Goal: Information Seeking & Learning: Learn about a topic

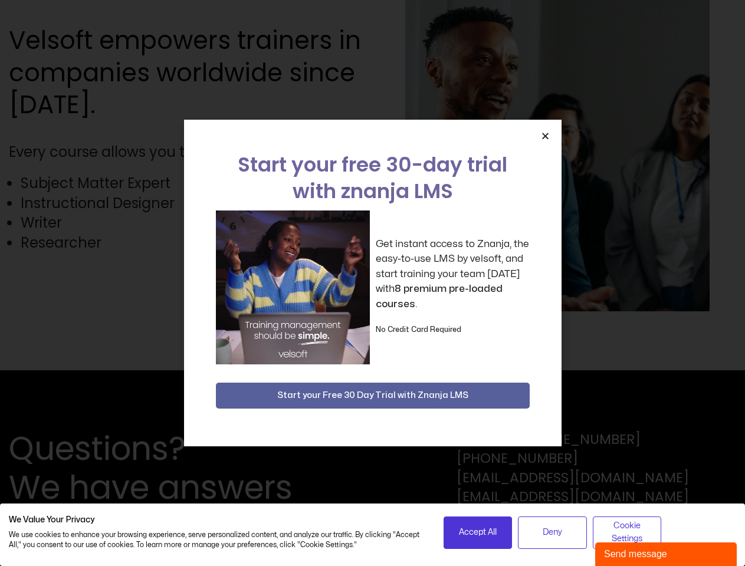
click at [372, 283] on div "Get instant access to Znanja, the easy-to-use LMS by velsoft, and start trainin…" at bounding box center [373, 288] width 314 height 154
click at [545, 136] on icon "Close" at bounding box center [545, 136] width 9 height 9
click at [373, 396] on div "Questions? We have answers Toll Free: [PHONE_NUMBER] [PHONE_NUMBER] [EMAIL_ADDR…" at bounding box center [372, 469] width 745 height 196
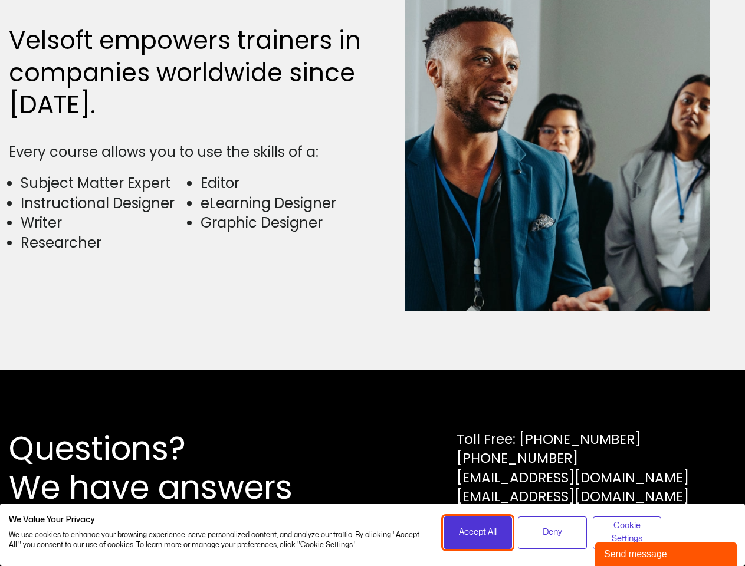
click at [478, 533] on span "Accept All" at bounding box center [478, 532] width 38 height 13
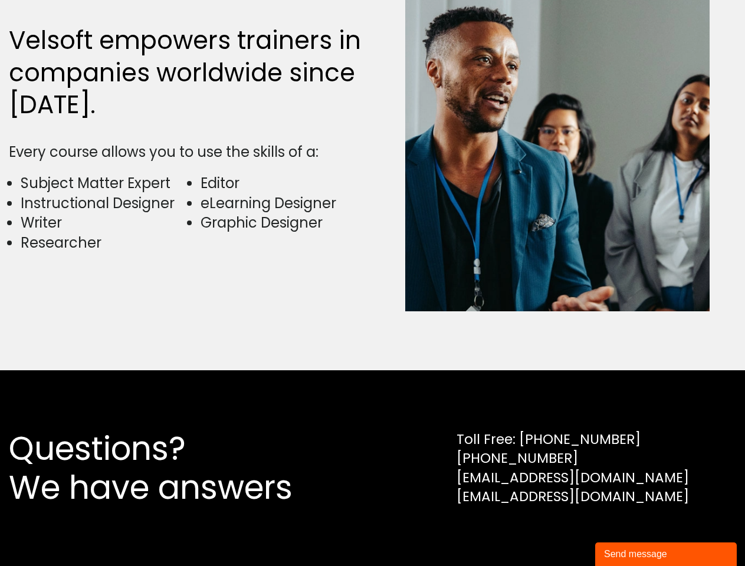
click at [552, 533] on div "Questions? We have answers Toll Free: [PHONE_NUMBER] [PHONE_NUMBER] [EMAIL_ADDR…" at bounding box center [372, 469] width 745 height 196
click at [627, 533] on div "Questions? We have answers Toll Free: [PHONE_NUMBER] [PHONE_NUMBER] [EMAIL_ADDR…" at bounding box center [372, 469] width 745 height 196
click at [666, 555] on div "Send message" at bounding box center [666, 554] width 124 height 14
